Goal: Information Seeking & Learning: Learn about a topic

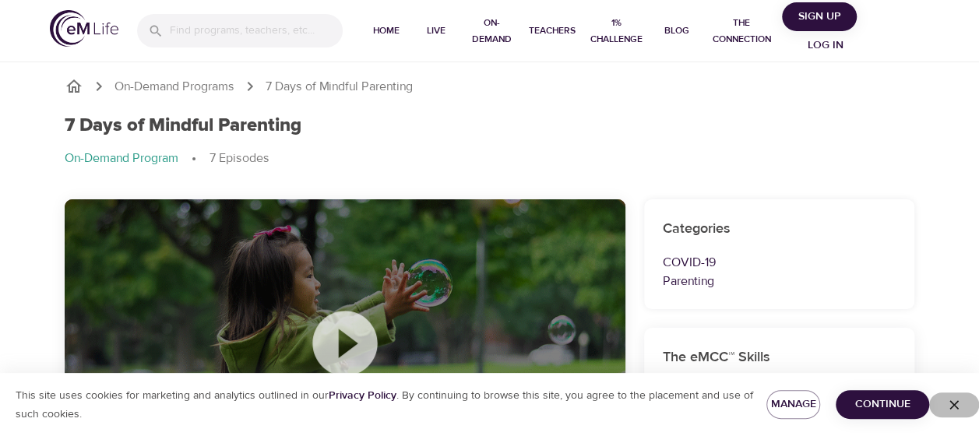
click at [956, 404] on icon "button" at bounding box center [954, 405] width 16 height 16
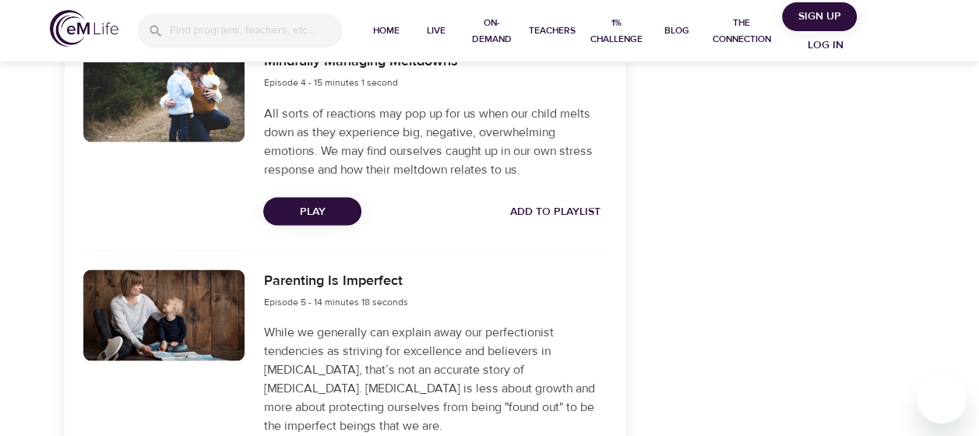
scroll to position [1987, 0]
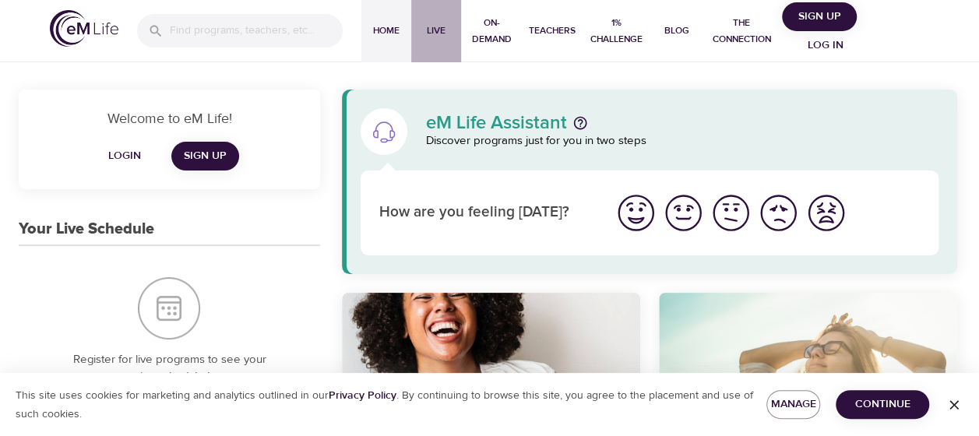
click at [434, 23] on span "Live" at bounding box center [435, 31] width 37 height 16
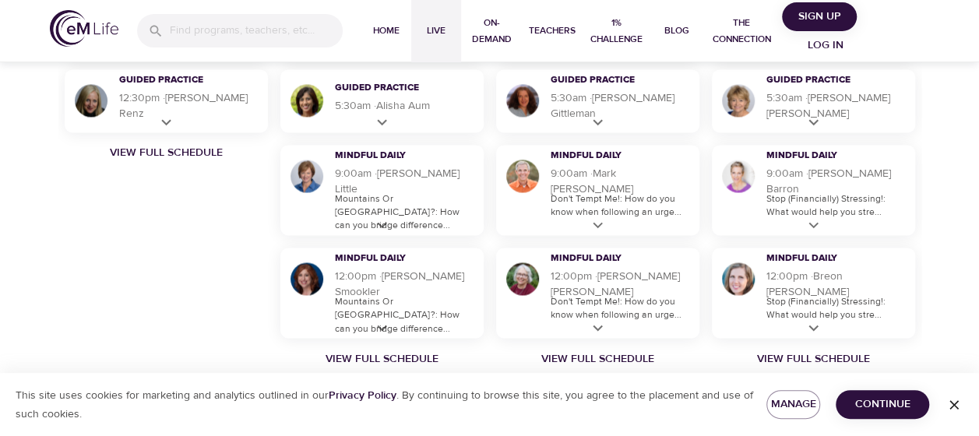
scroll to position [1143, 0]
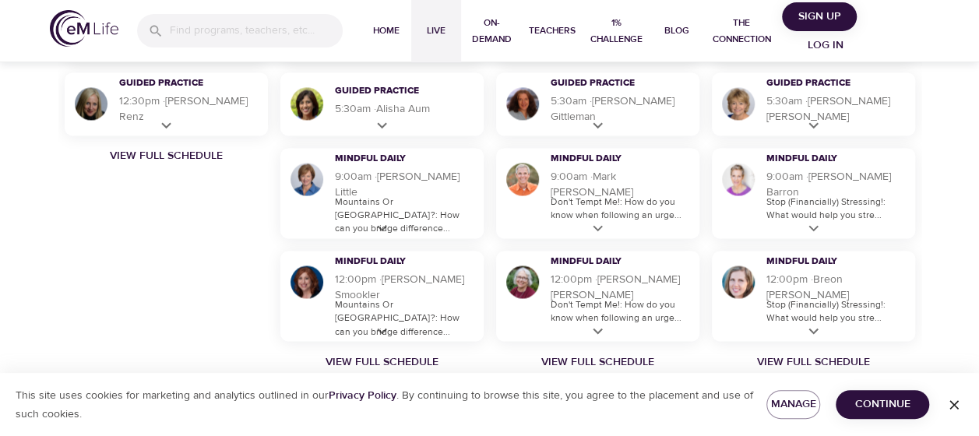
click at [956, 408] on icon "button" at bounding box center [954, 405] width 16 height 16
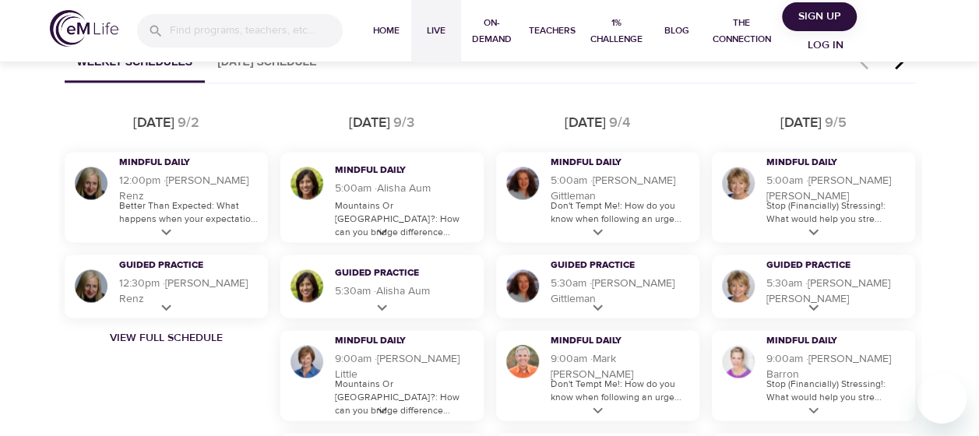
scroll to position [965, 0]
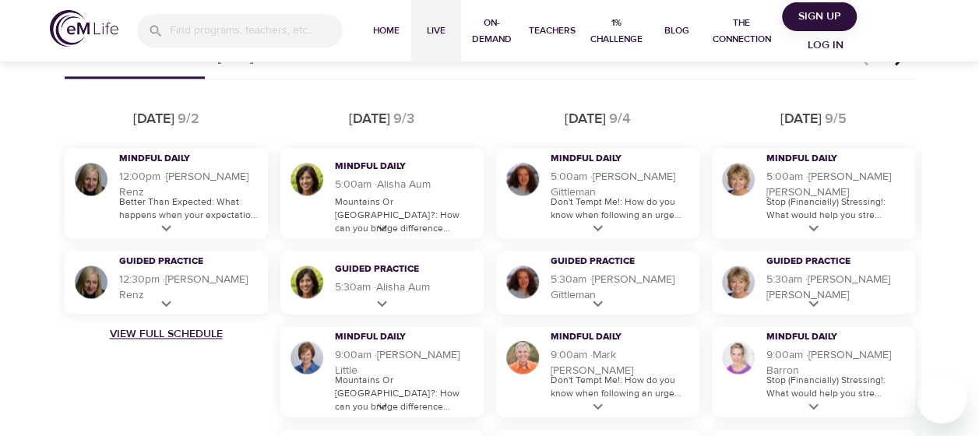
click at [174, 340] on link "View Full Schedule" at bounding box center [166, 334] width 216 height 16
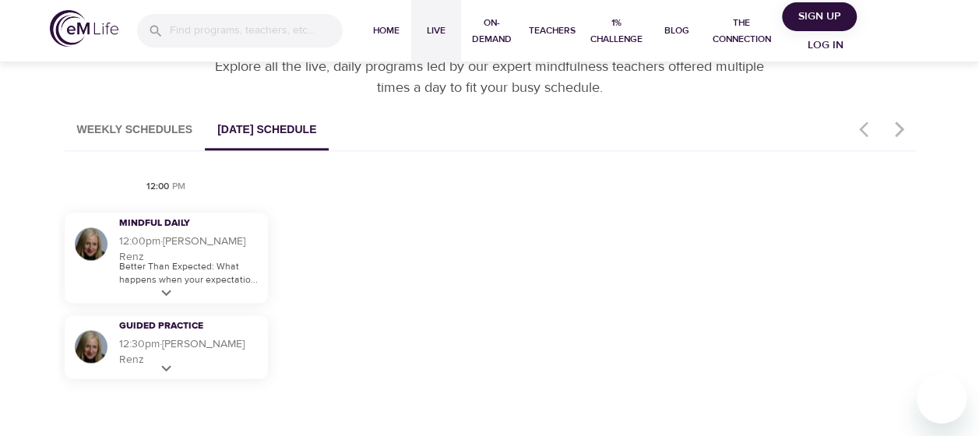
scroll to position [871, 0]
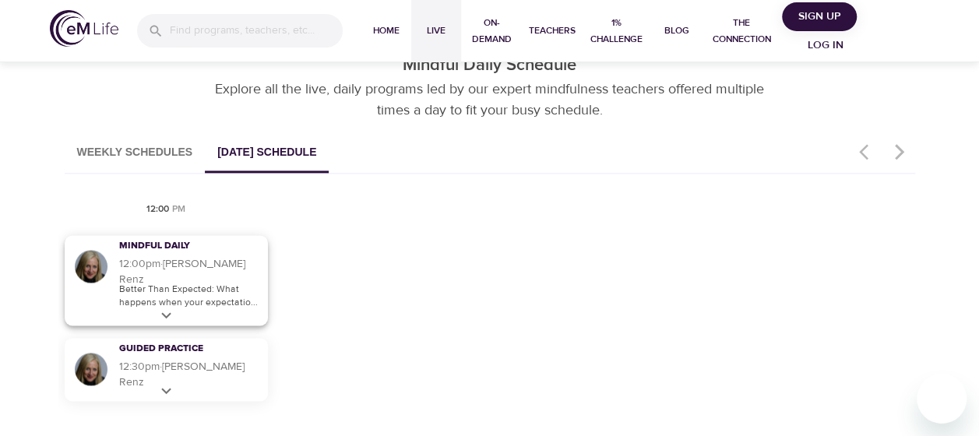
click at [202, 287] on p "Better Than Expected: What happens when your expectatio..." at bounding box center [189, 296] width 141 height 26
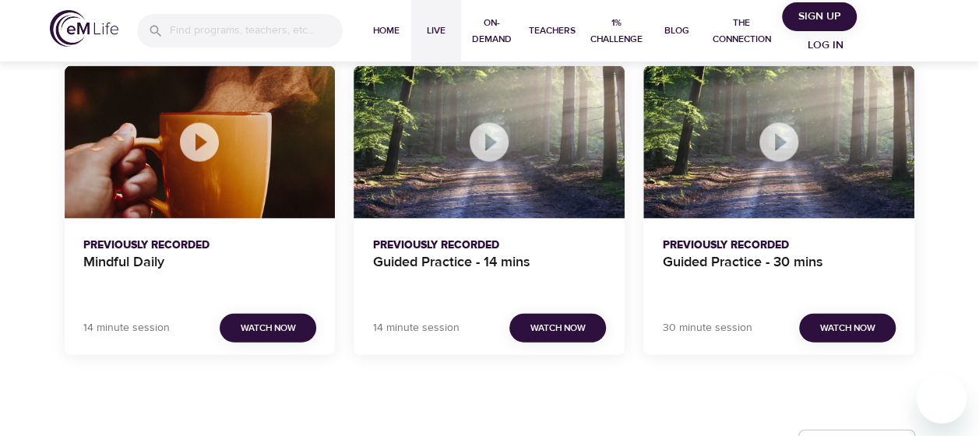
scroll to position [1587, 0]
